Goal: Check status: Check status

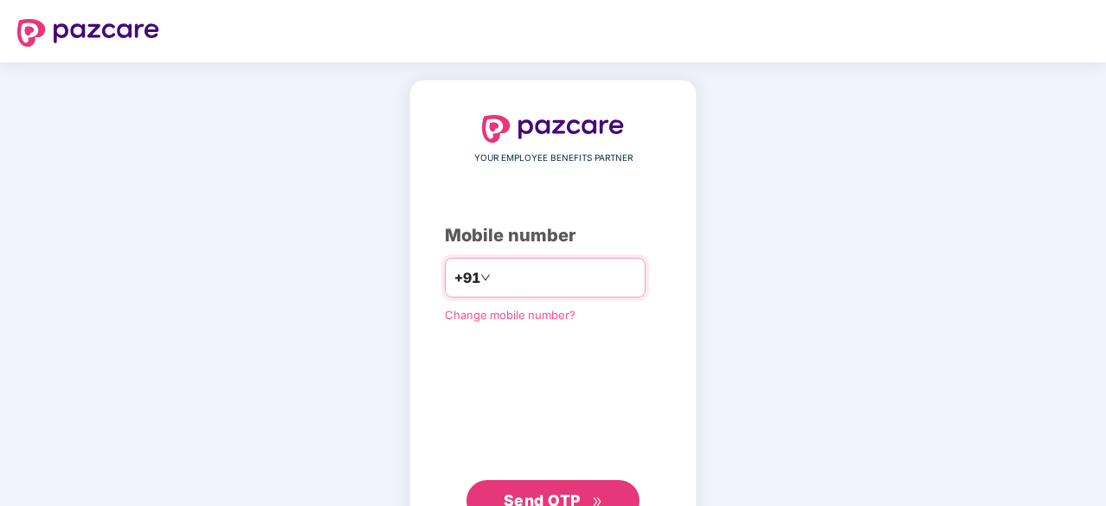
click at [559, 275] on input "number" at bounding box center [565, 278] width 142 height 28
type input "**********"
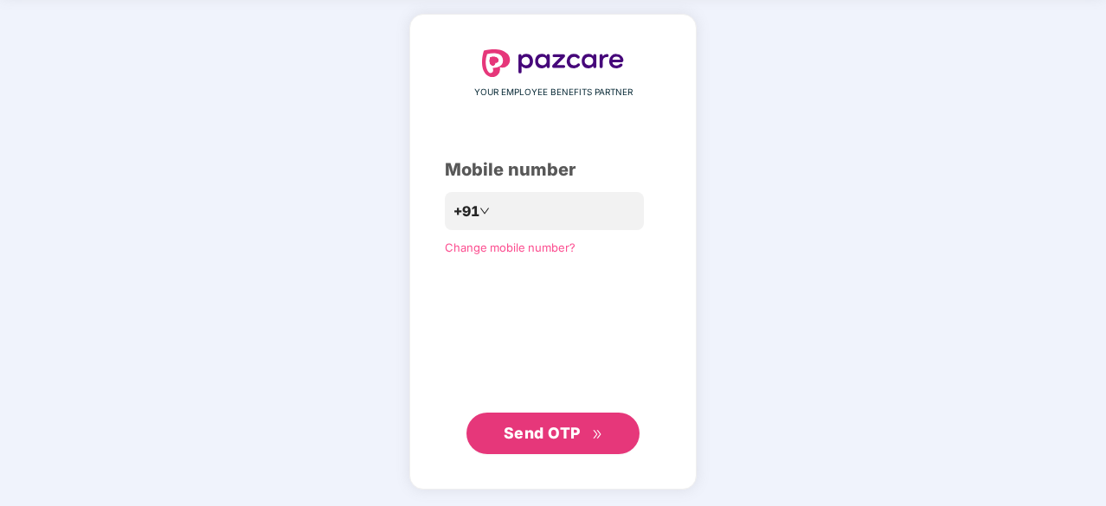
click at [545, 426] on span "Send OTP" at bounding box center [542, 433] width 77 height 18
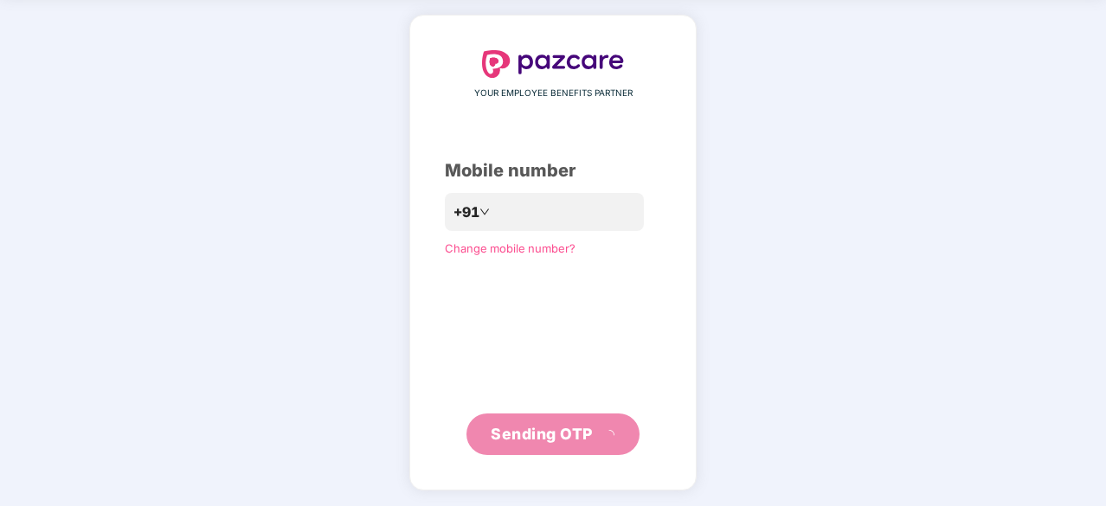
scroll to position [57, 0]
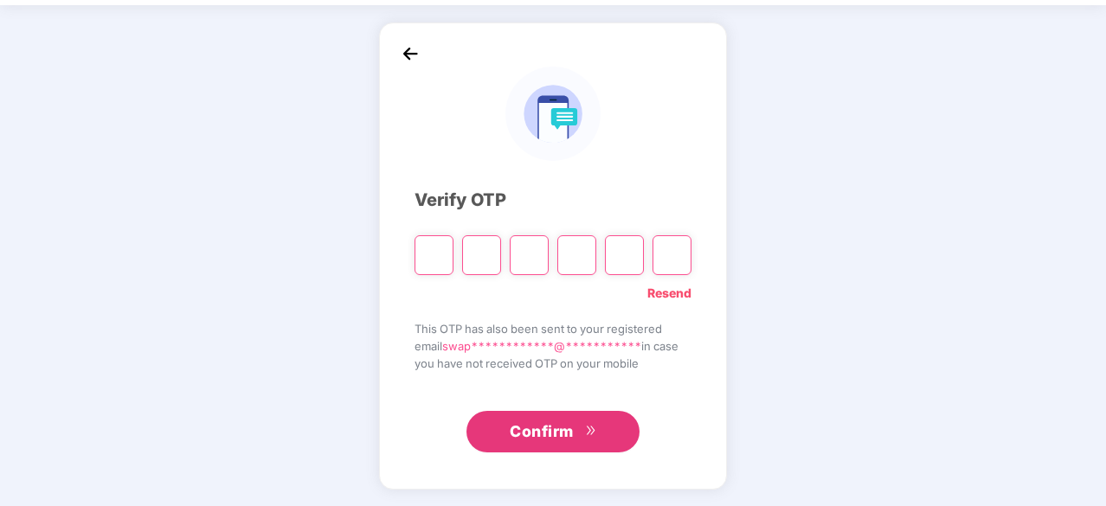
type input "*"
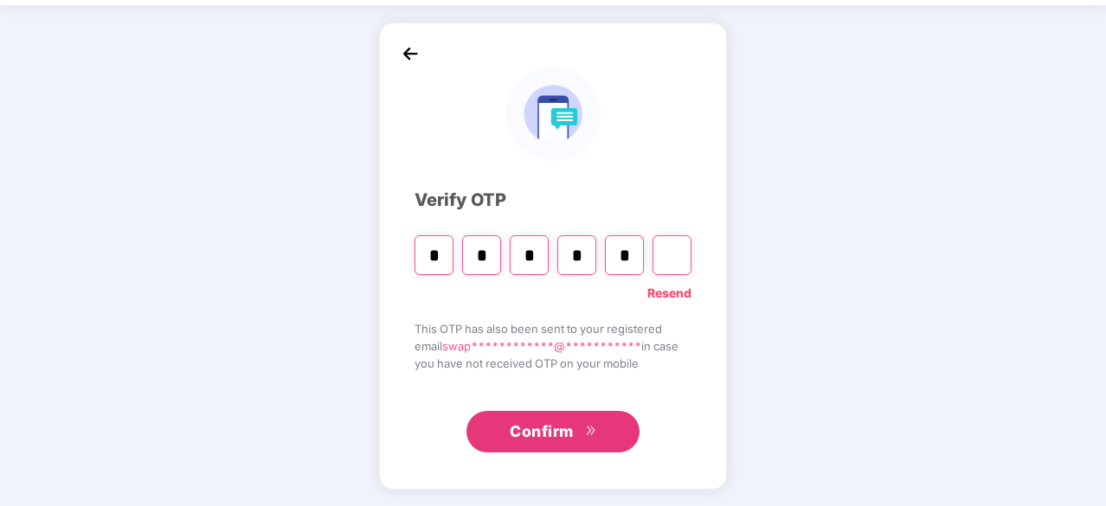
type input "*"
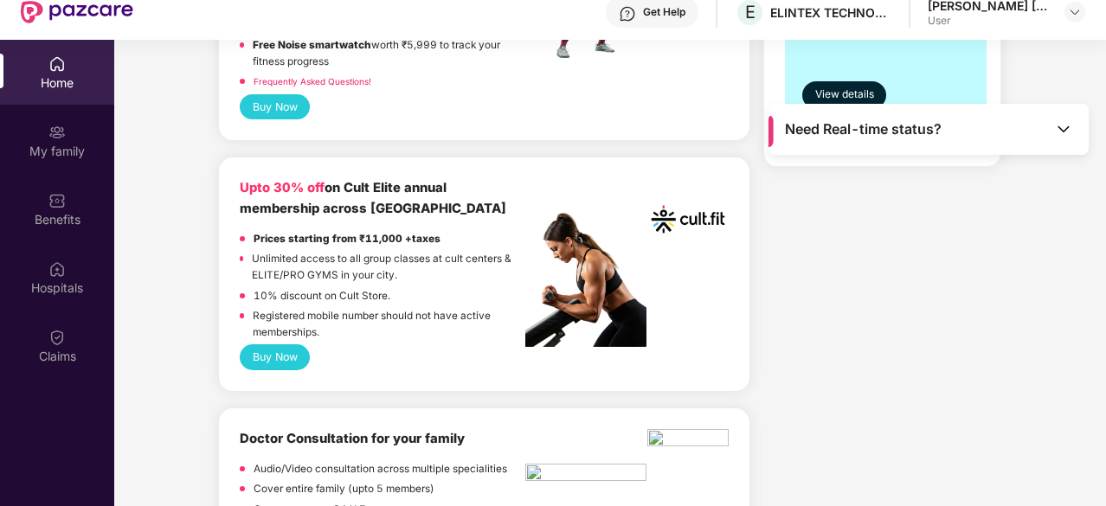
scroll to position [632, 0]
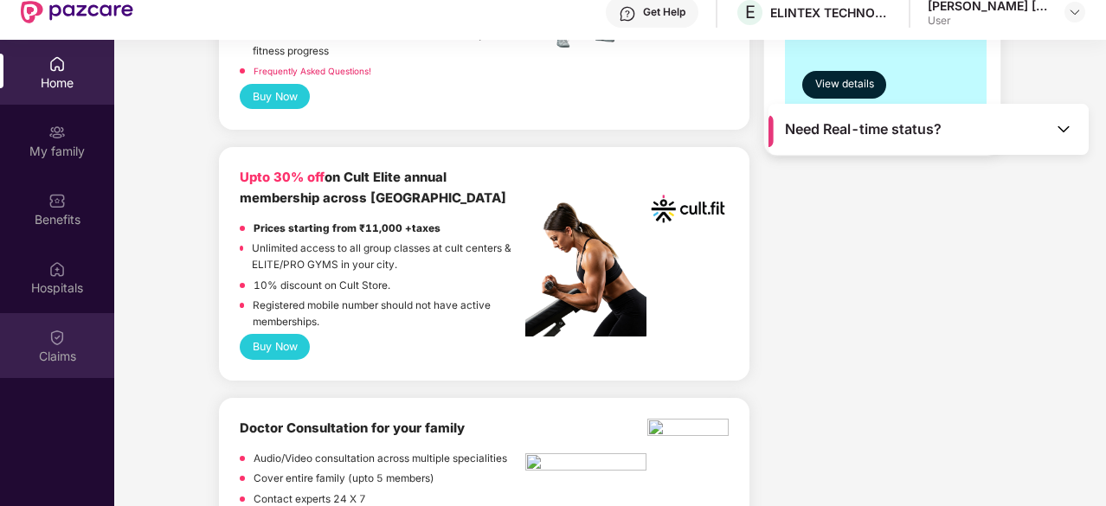
click at [71, 342] on div "Claims" at bounding box center [57, 345] width 114 height 65
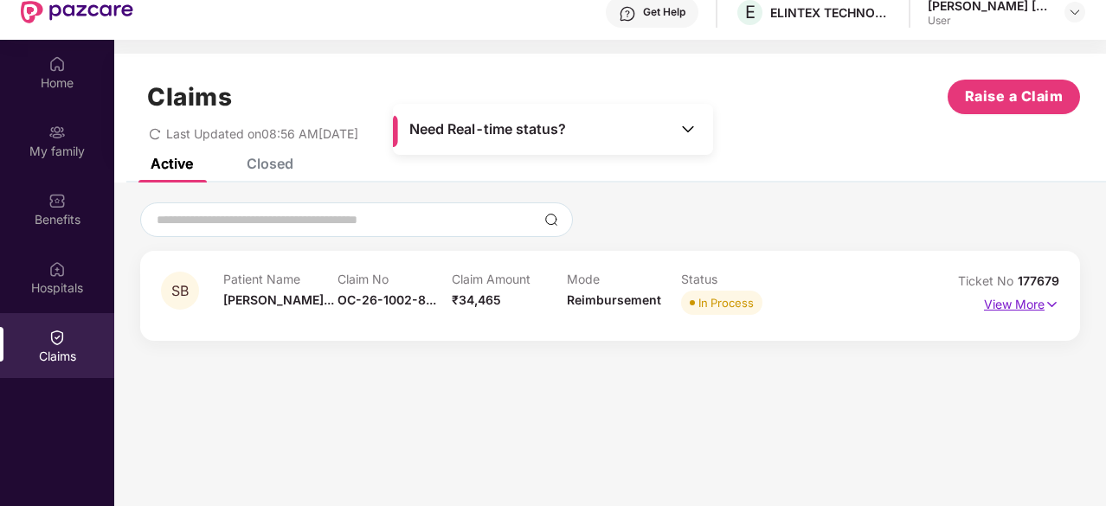
click at [1028, 302] on p "View More" at bounding box center [1021, 302] width 75 height 23
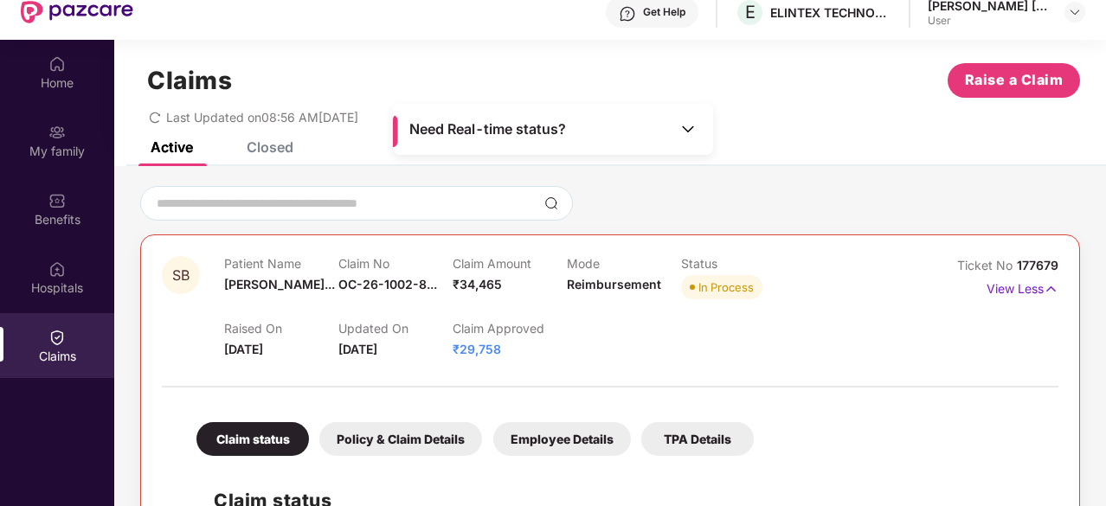
scroll to position [19, 0]
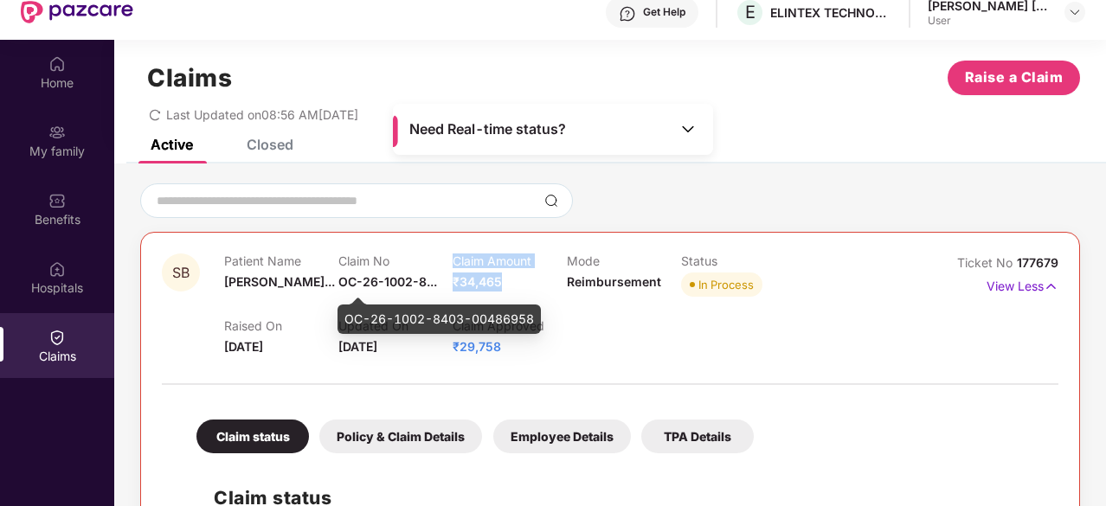
drag, startPoint x: 503, startPoint y: 281, endPoint x: 437, endPoint y: 280, distance: 65.8
click at [437, 280] on div "Patient Name Swapnil Balas... Claim No OC-26-1002-8... Claim Amount ₹34,465 Mod…" at bounding box center [566, 278] width 685 height 48
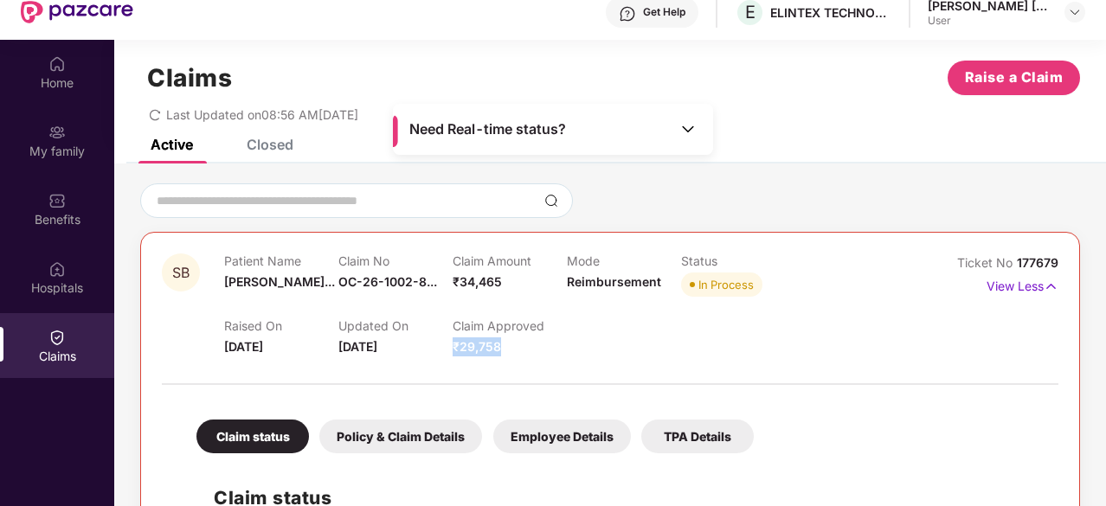
drag, startPoint x: 651, startPoint y: 312, endPoint x: 510, endPoint y: 349, distance: 145.7
click at [510, 349] on div "Raised On 22 Sept 2025 Updated On 10 Oct 2025 Claim Approved ₹29,758" at bounding box center [566, 328] width 685 height 55
click at [594, 340] on div "Raised On 22 Sept 2025 Updated On 10 Oct 2025 Claim Approved ₹29,758" at bounding box center [566, 328] width 685 height 55
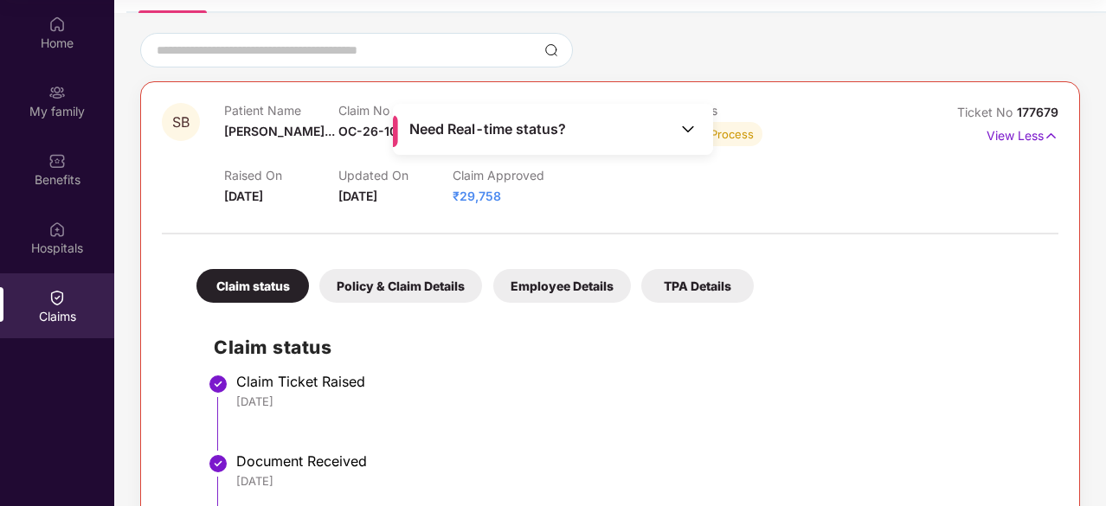
scroll to position [118, 0]
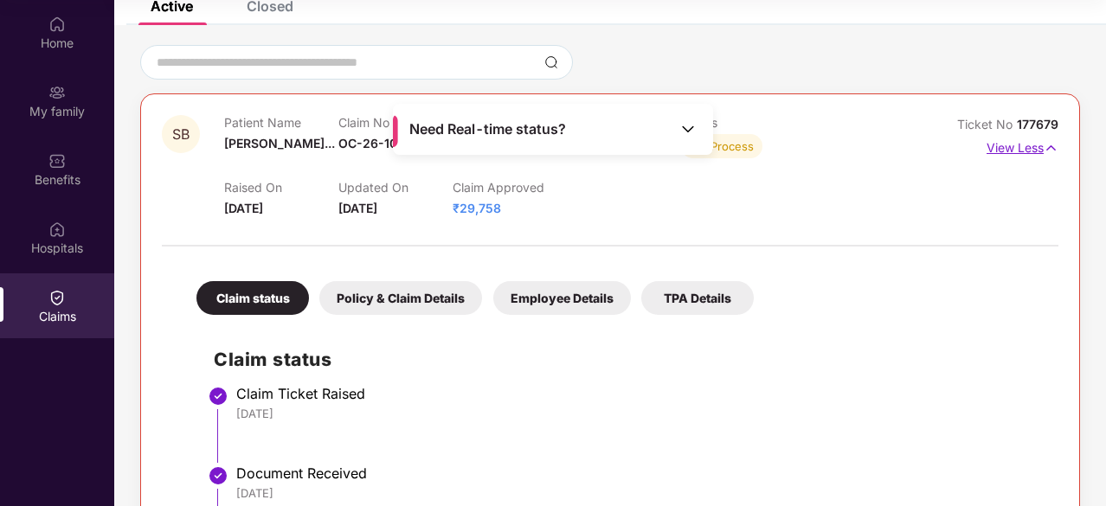
click at [1047, 145] on img at bounding box center [1051, 148] width 15 height 19
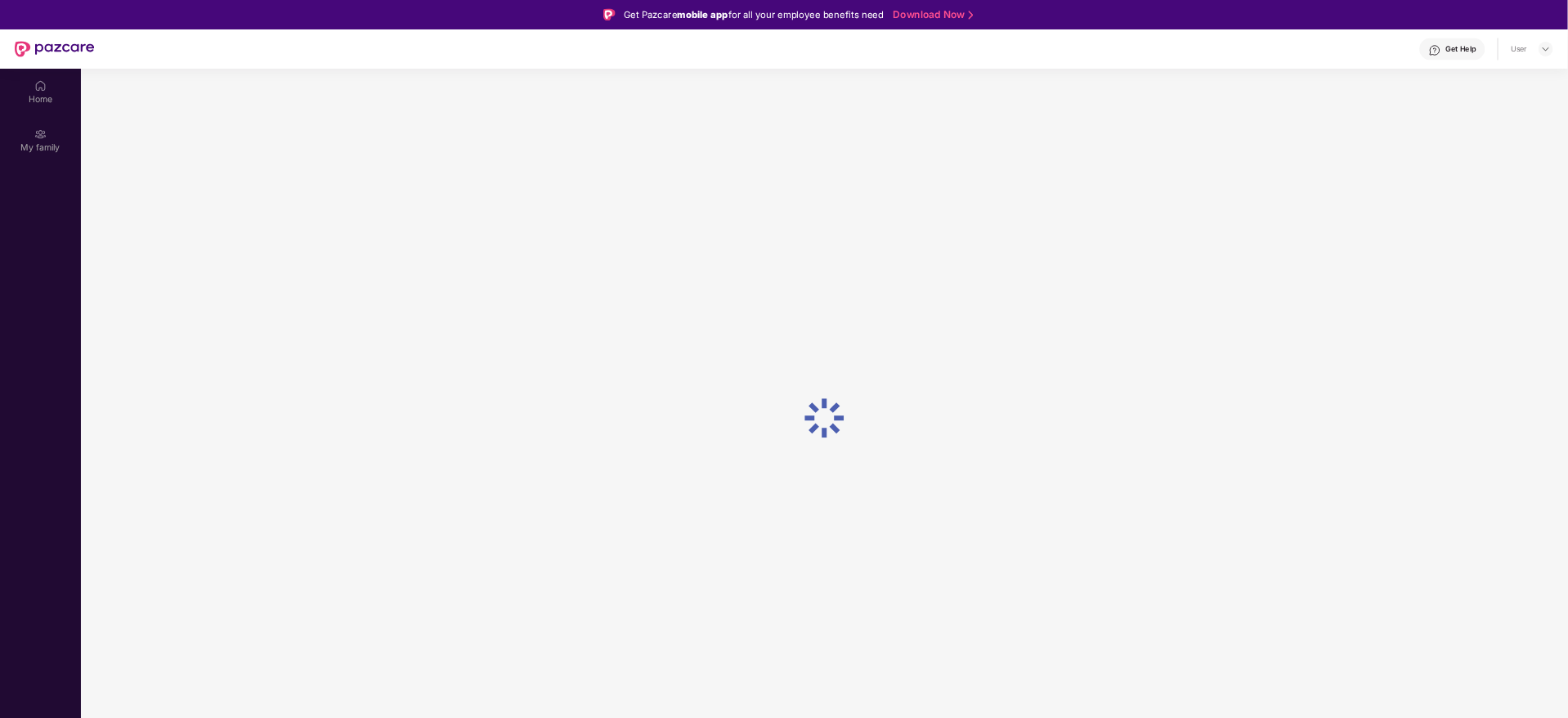
scroll to position [92, 0]
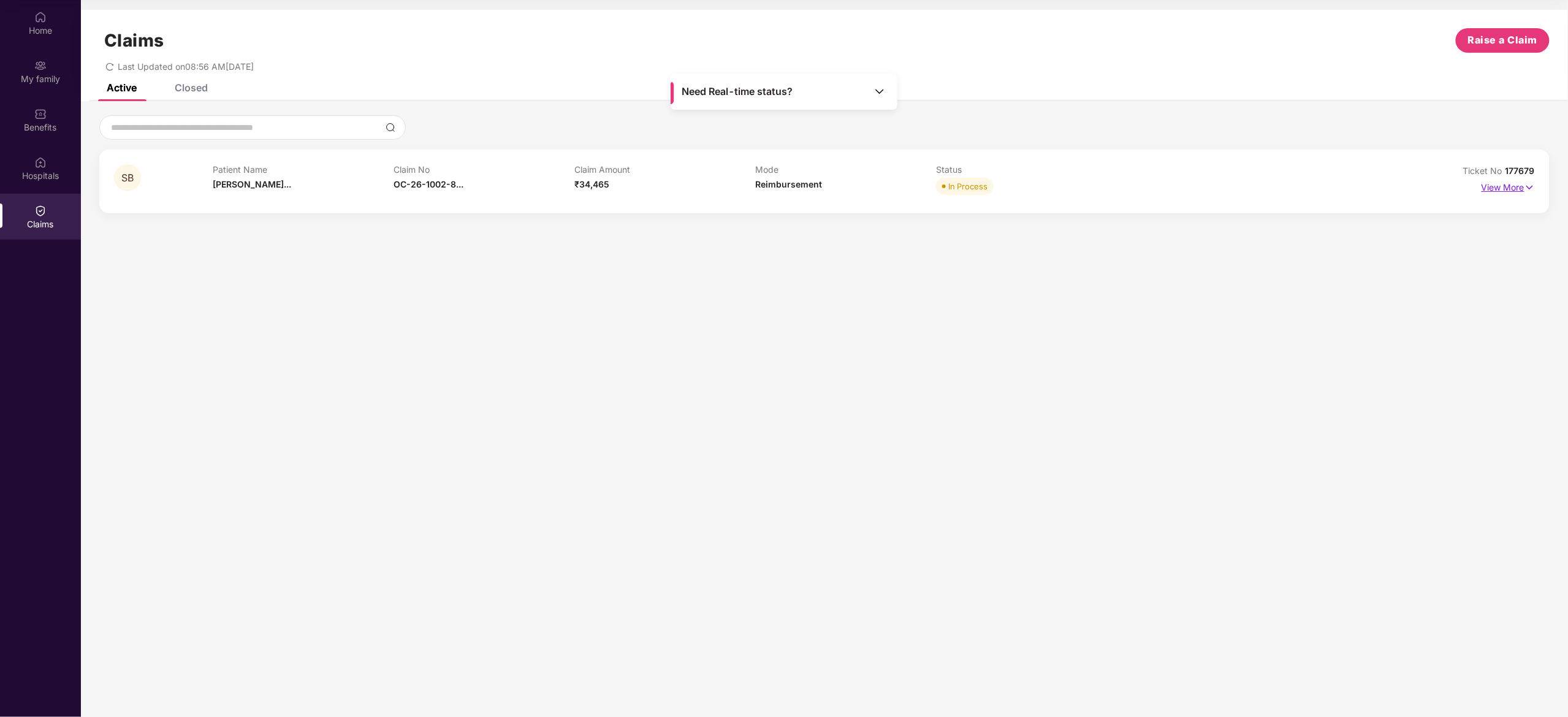
click at [1518, 193] on p "View More" at bounding box center [1508, 185] width 53 height 16
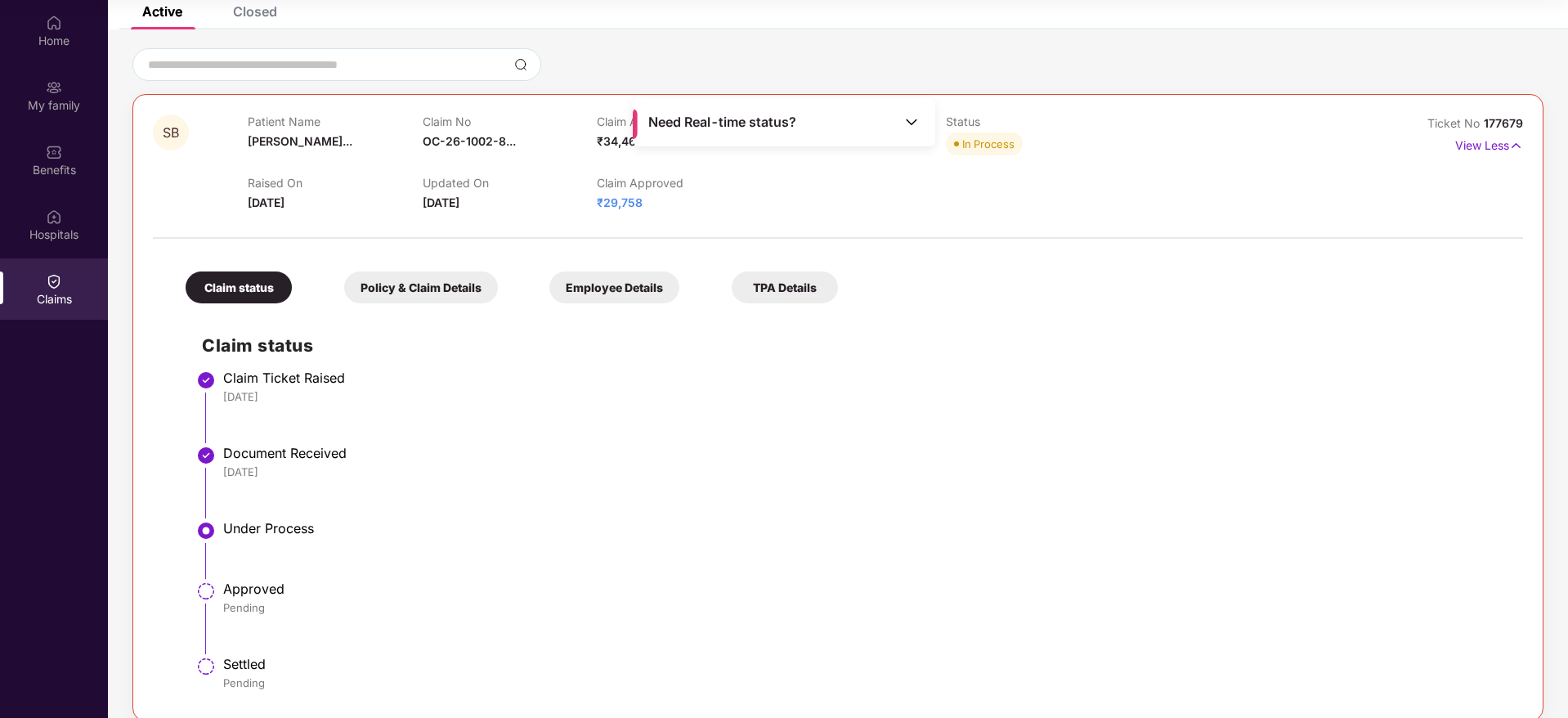
scroll to position [125, 0]
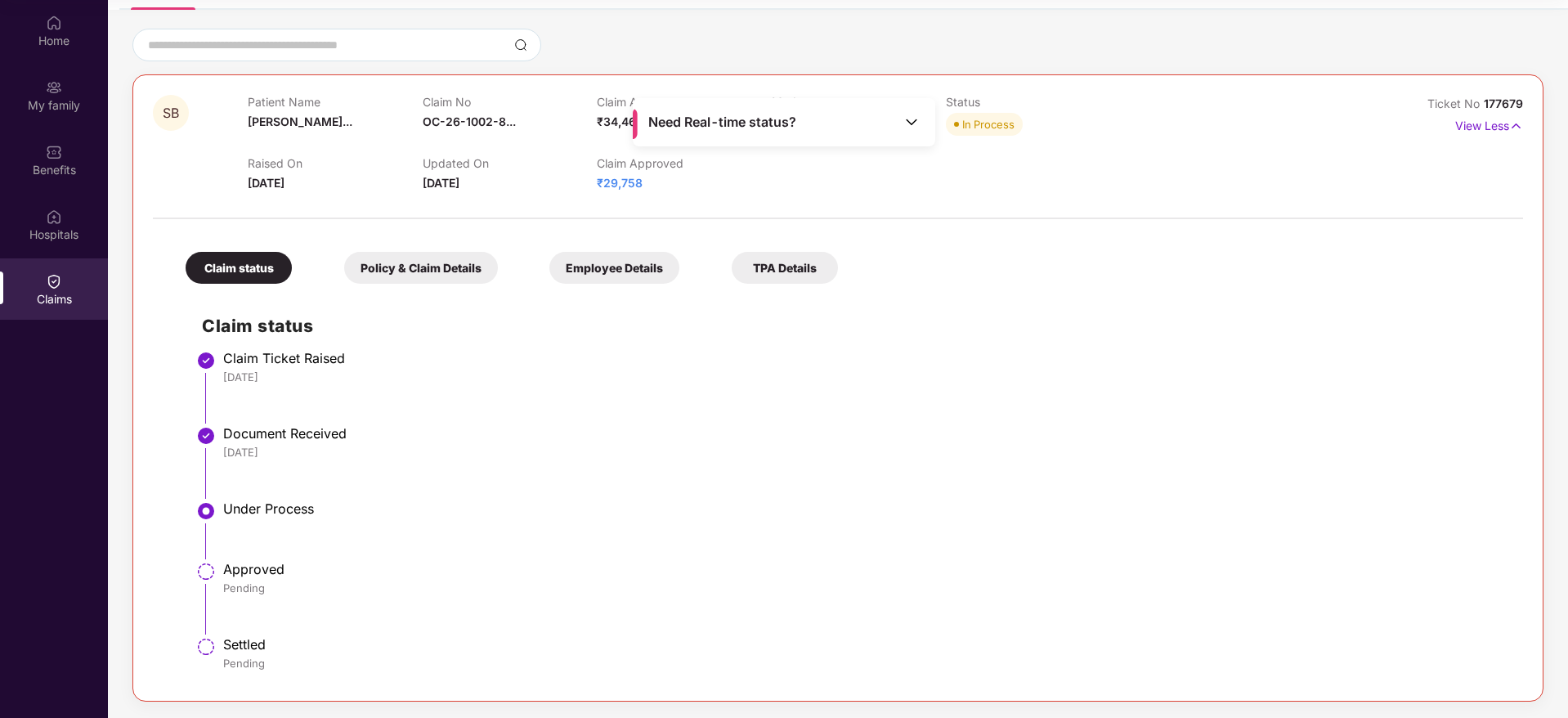
click at [982, 302] on div "Claim status Claim Ticket Raised [DATE] Document Received [DATE] Under Process …" at bounding box center [838, 487] width 1338 height 389
click at [911, 108] on div "Need Real-time status?" at bounding box center [784, 122] width 302 height 48
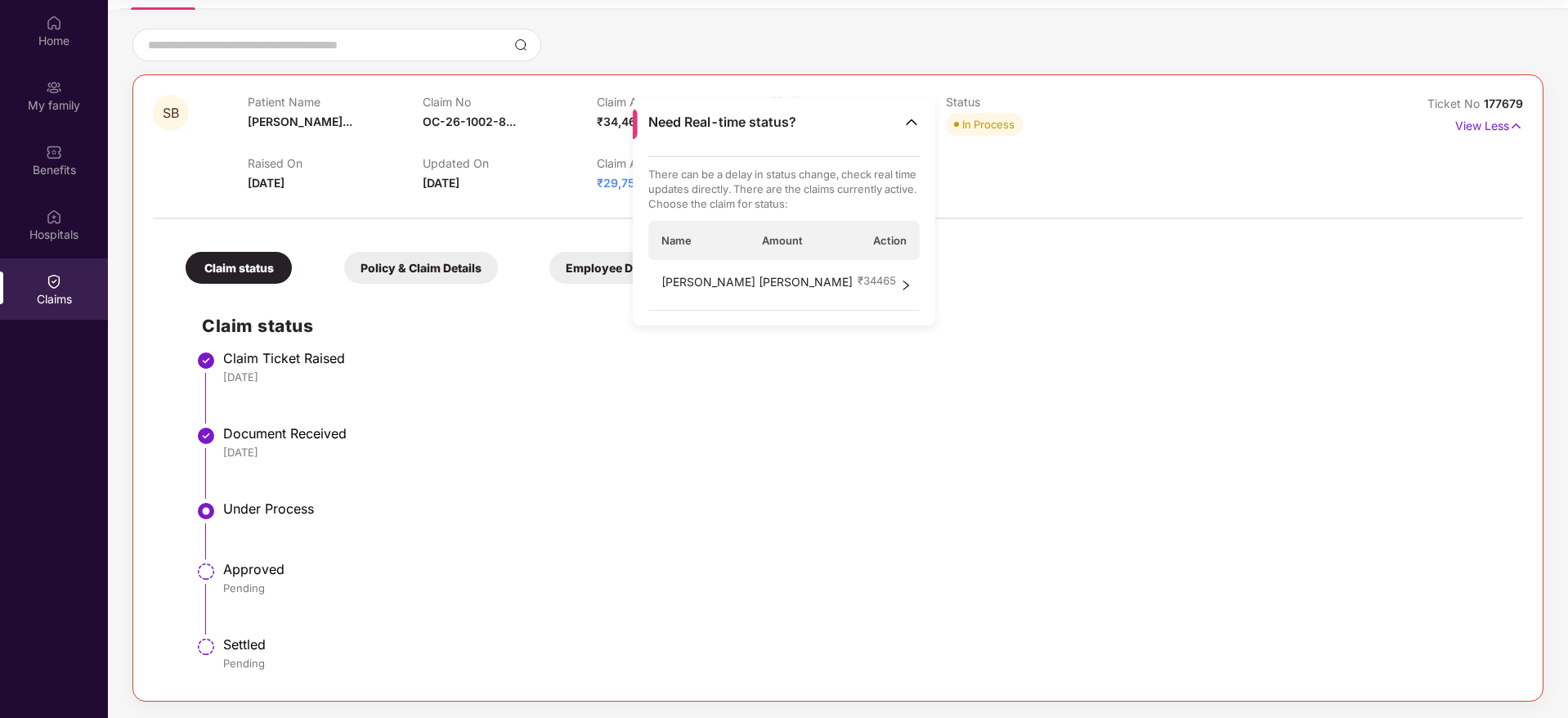
click at [900, 290] on span "right" at bounding box center [906, 285] width 11 height 25
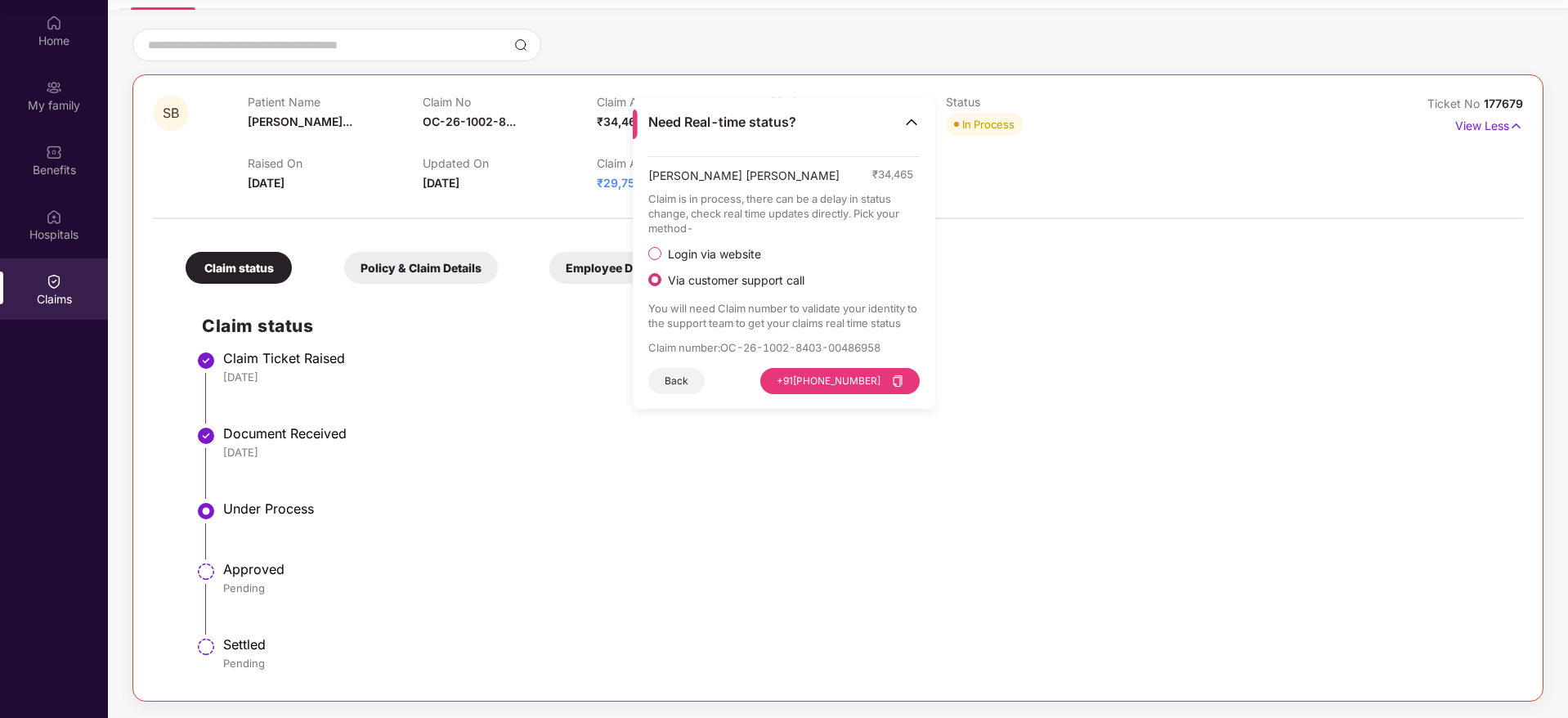
click at [683, 375] on button "Back" at bounding box center [676, 382] width 57 height 26
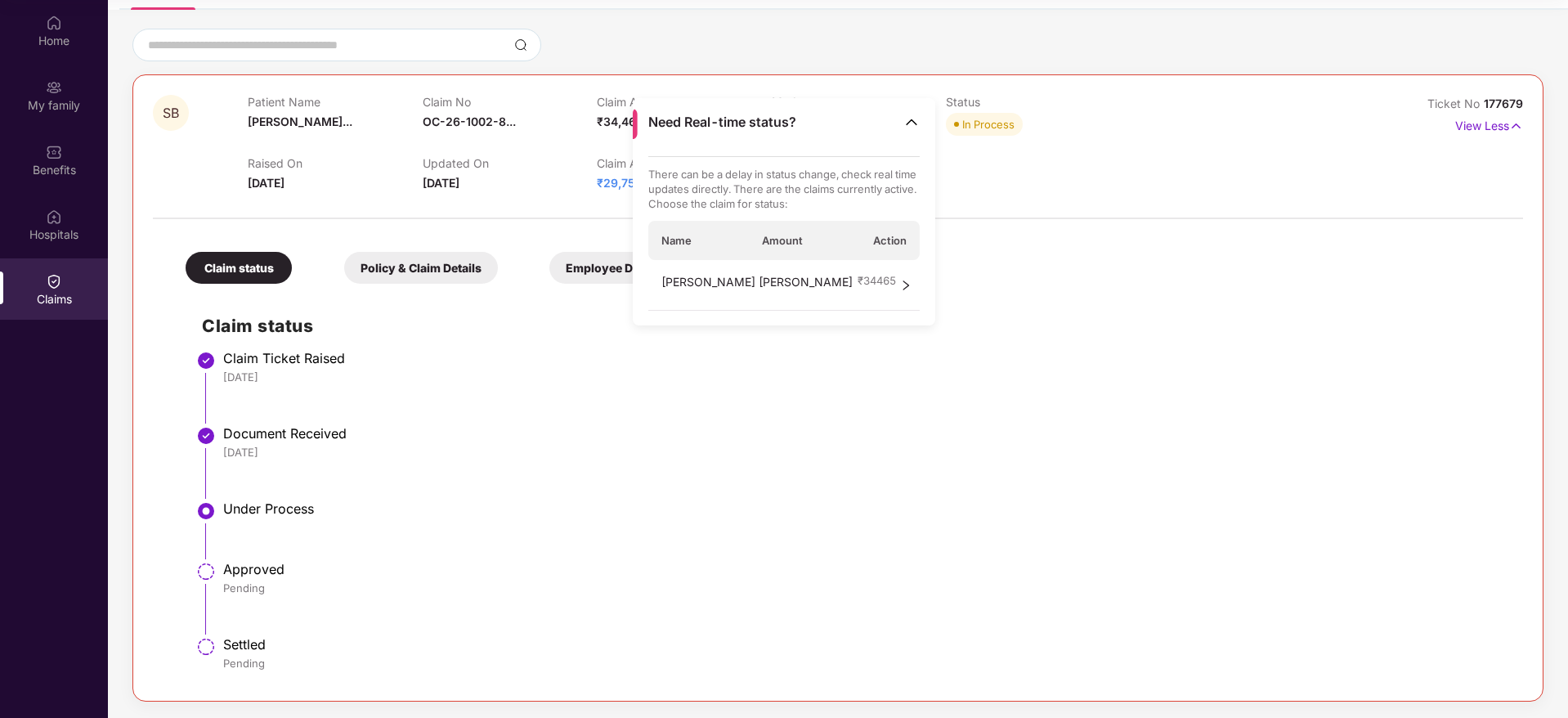
click at [775, 242] on span "Amount" at bounding box center [782, 241] width 41 height 15
click at [880, 240] on span "Action" at bounding box center [890, 241] width 33 height 15
click at [909, 283] on icon "right" at bounding box center [906, 285] width 11 height 11
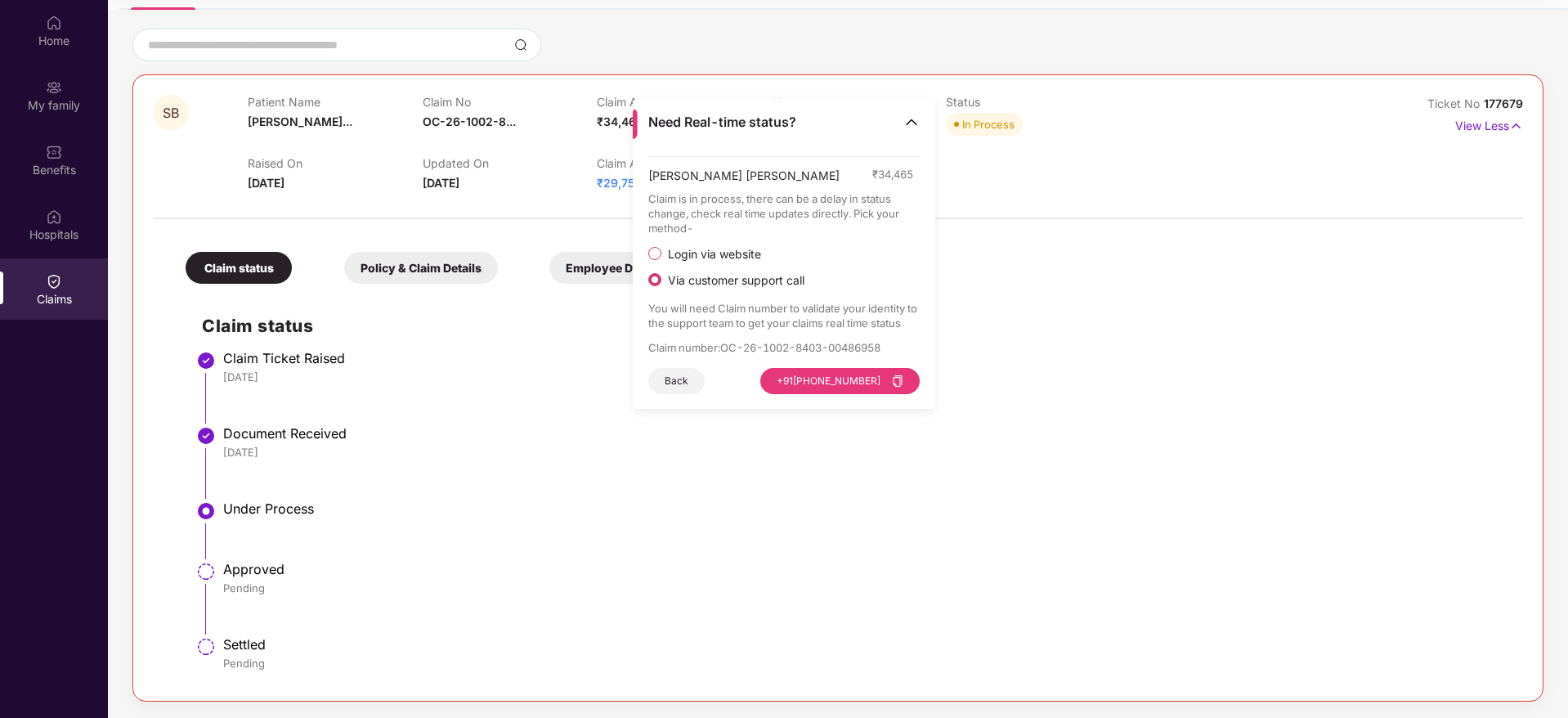
click at [1067, 282] on div "Claim status Policy & Claim Details Employee Details TPA Details Claim status C…" at bounding box center [838, 454] width 1371 height 453
click at [910, 123] on img at bounding box center [912, 121] width 16 height 16
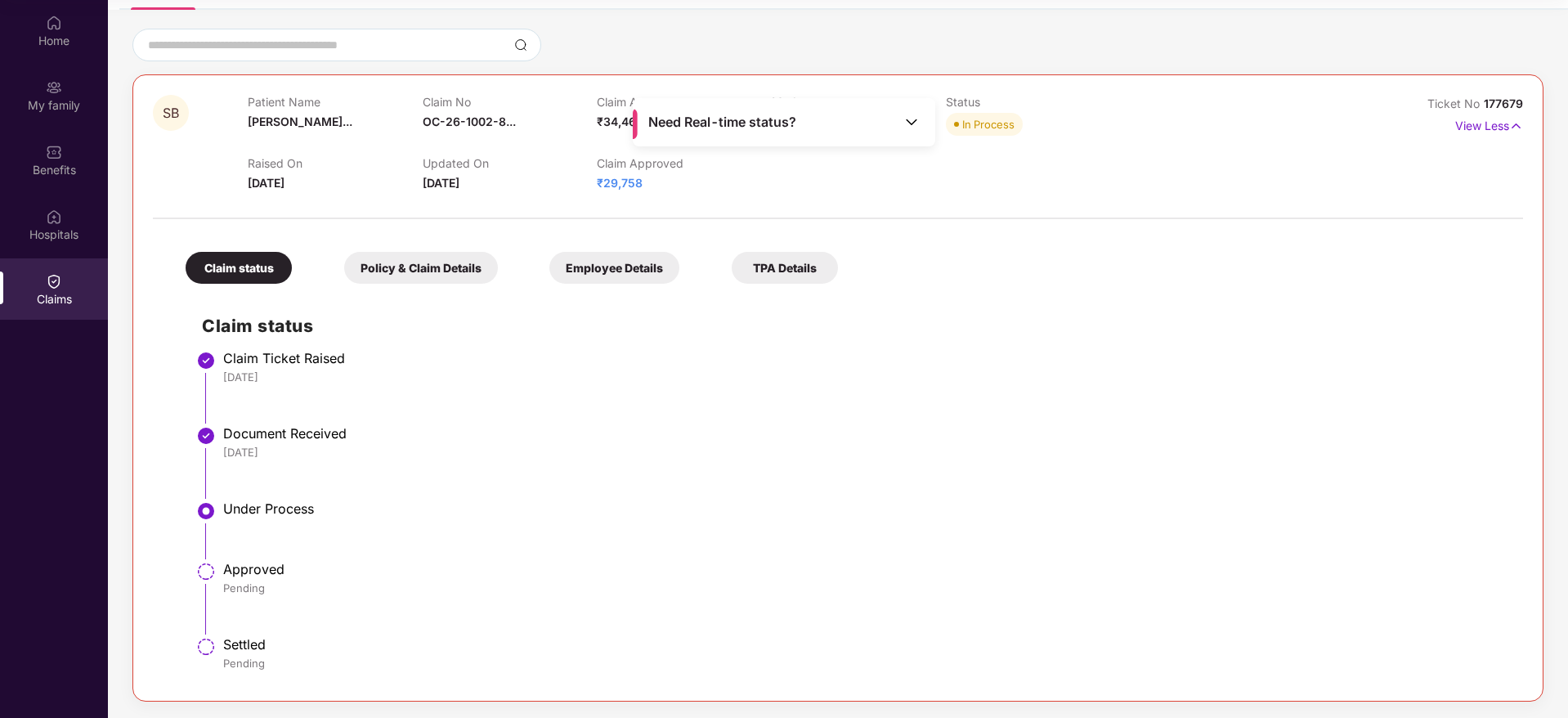
click at [919, 193] on div at bounding box center [838, 210] width 1371 height 34
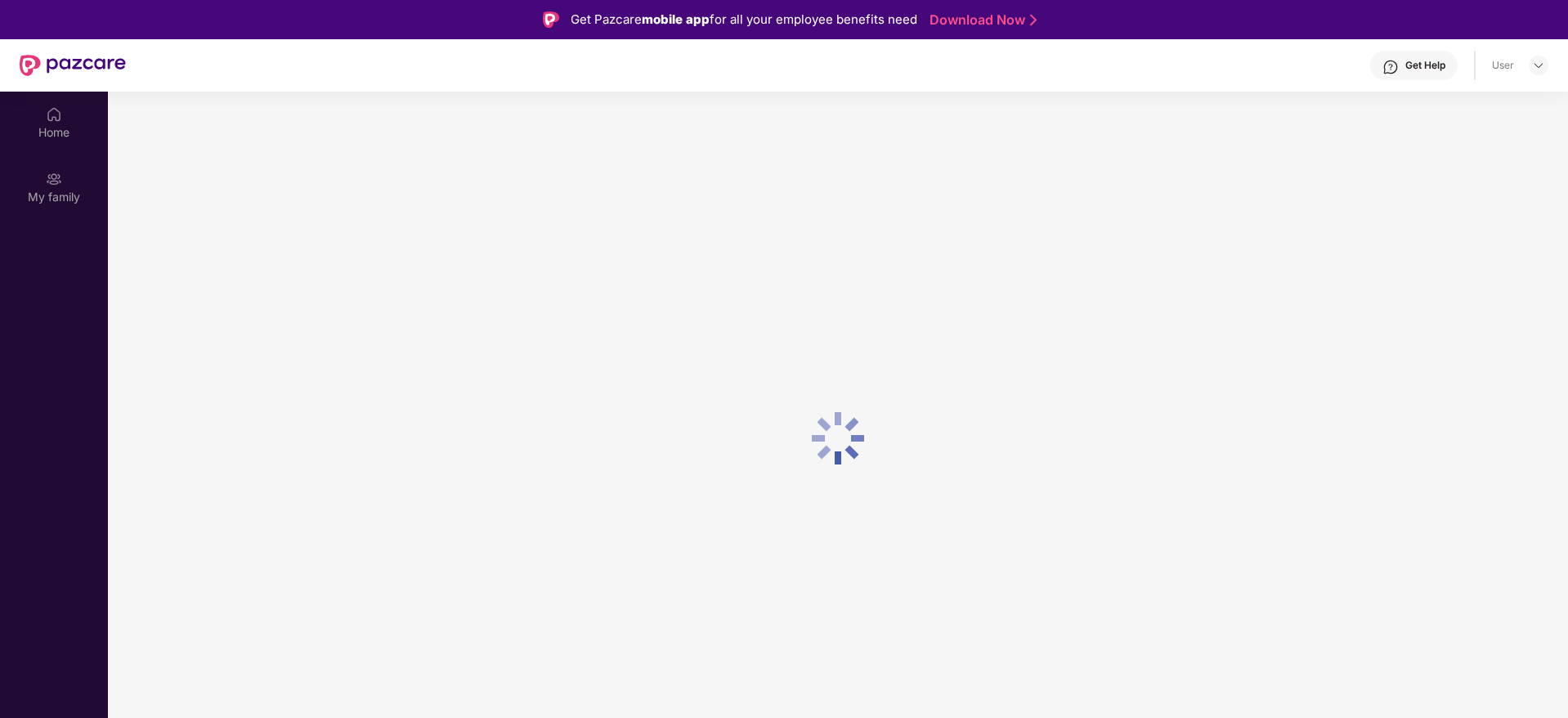
scroll to position [92, 0]
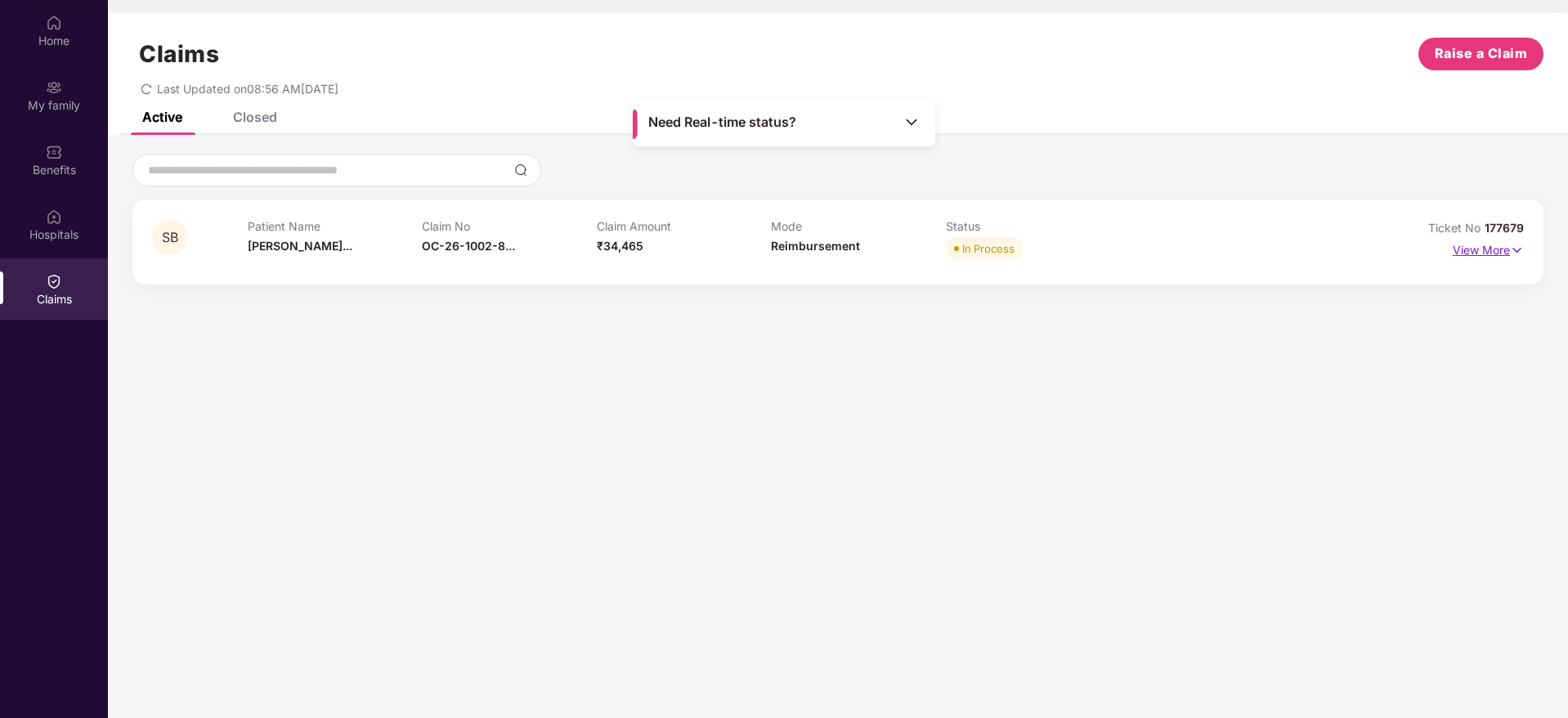
click at [1499, 250] on p "View More" at bounding box center [1488, 248] width 71 height 22
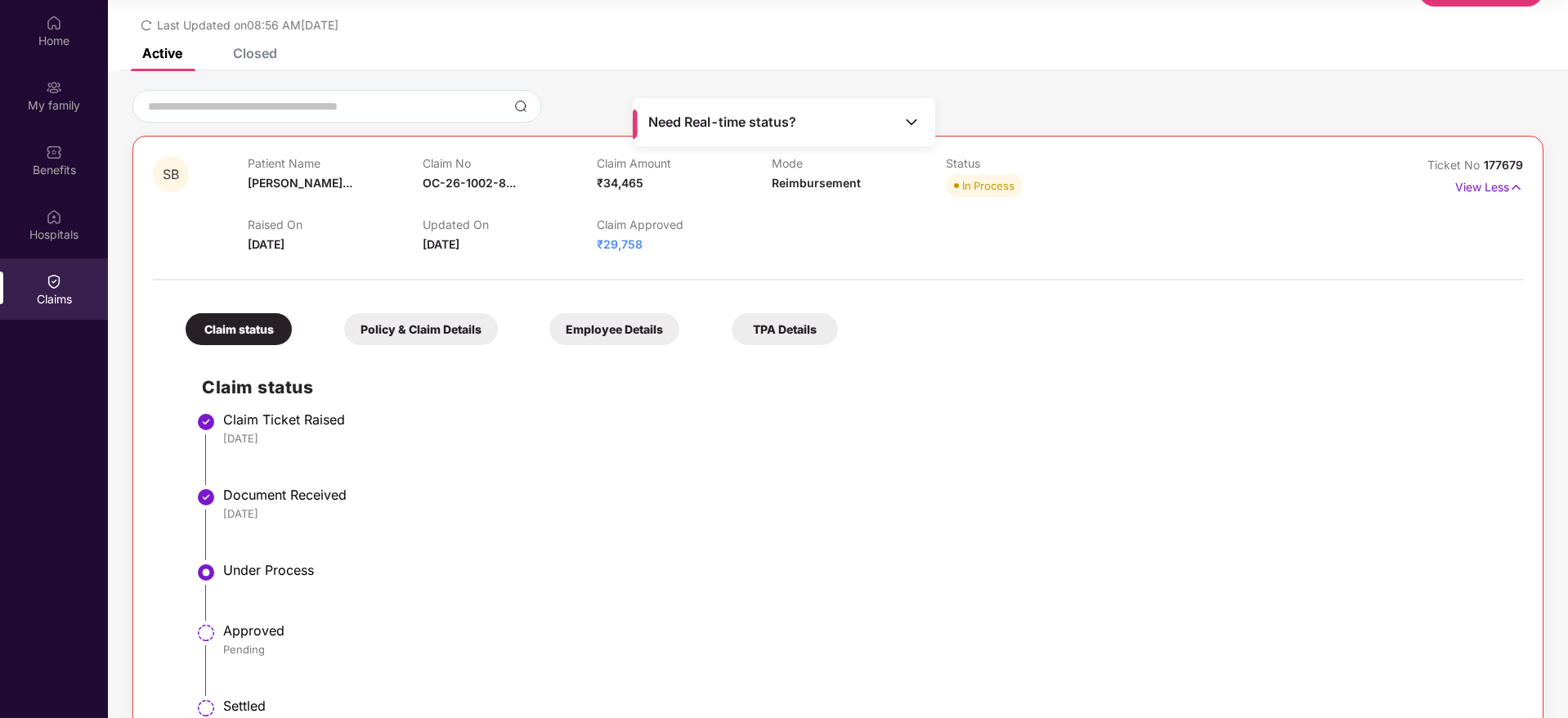
scroll to position [65, 0]
